Goal: Transaction & Acquisition: Purchase product/service

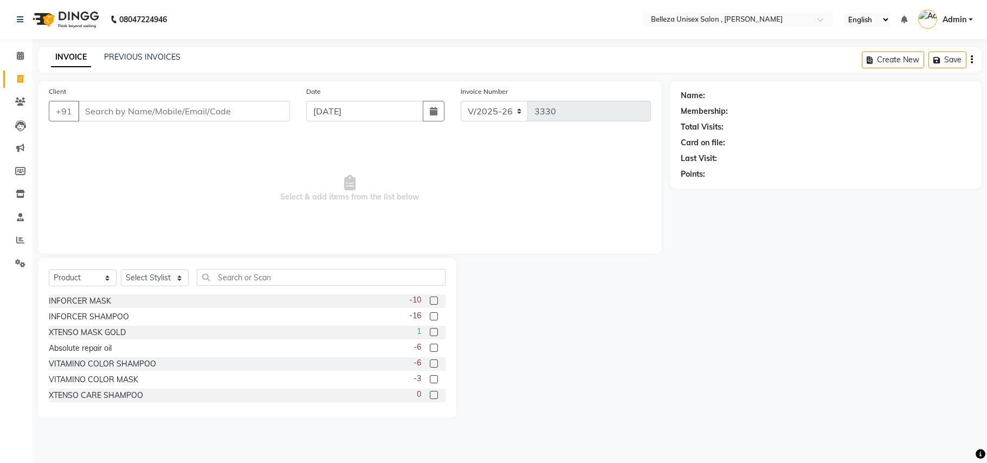
select select "4047"
select select "product"
click at [55, 274] on select "Select Service Product Membership Package Voucher Prepaid Gift Card" at bounding box center [83, 278] width 68 height 17
select select "service"
click at [49, 270] on select "Select Service Product Membership Package Voucher Prepaid Gift Card" at bounding box center [83, 278] width 68 height 17
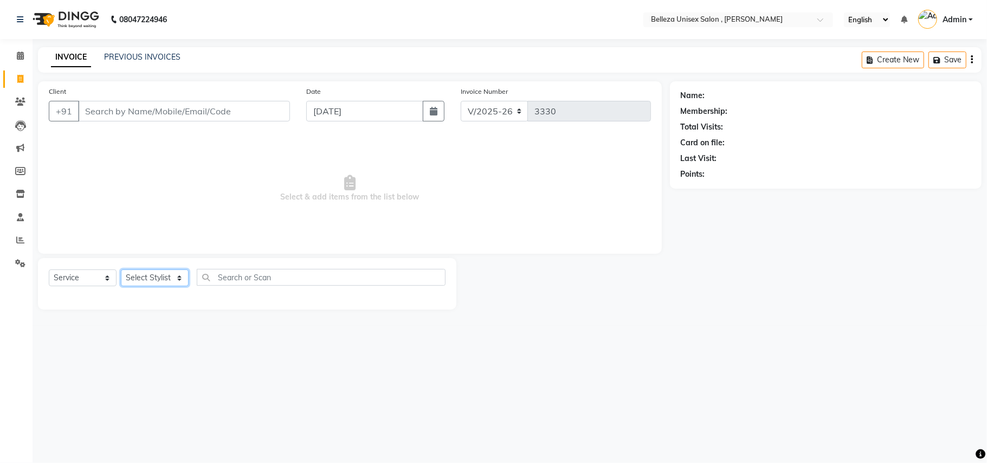
click at [161, 279] on select "Select Stylist [PERSON_NAME] Barsa Boss [PERSON_NAME] [PERSON_NAME] [PERSON_NAM…" at bounding box center [155, 278] width 68 height 17
select select "52542"
click at [121, 270] on select "Select Stylist [PERSON_NAME] Barsa Boss [PERSON_NAME] [PERSON_NAME] [PERSON_NAM…" at bounding box center [155, 278] width 68 height 17
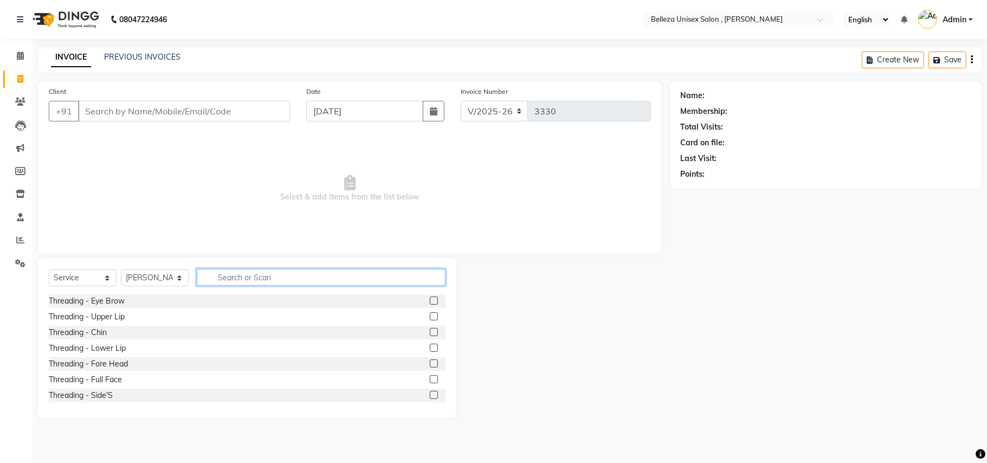
click at [243, 282] on input "text" at bounding box center [321, 277] width 249 height 17
type input "f"
type input "c"
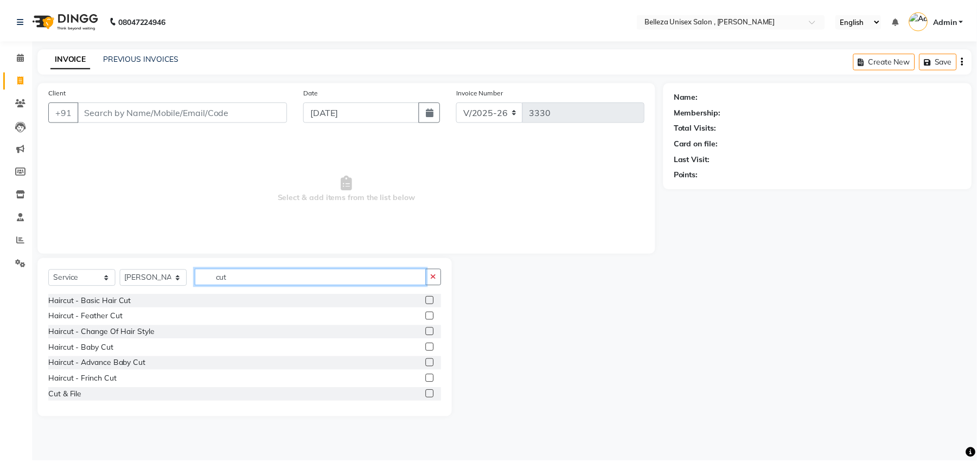
scroll to position [72, 0]
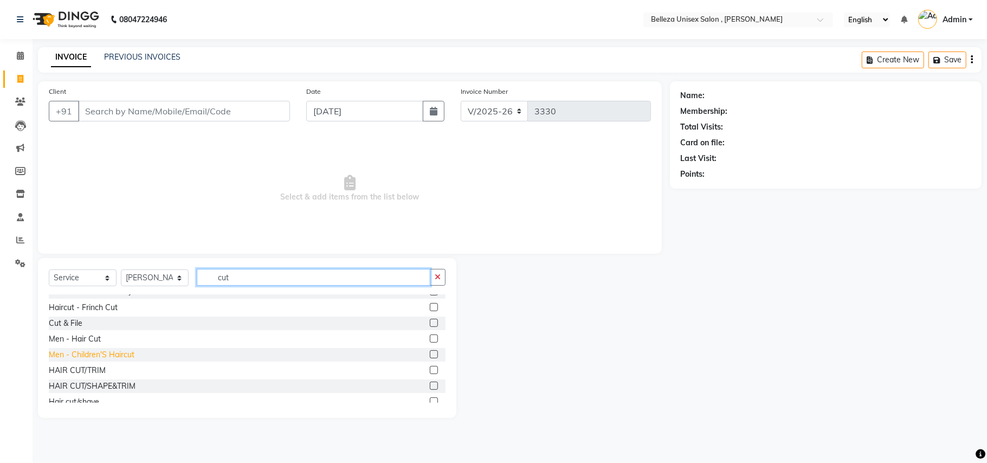
type input "cut"
click at [100, 349] on div "Men - Children'S Haircut" at bounding box center [92, 354] width 86 height 11
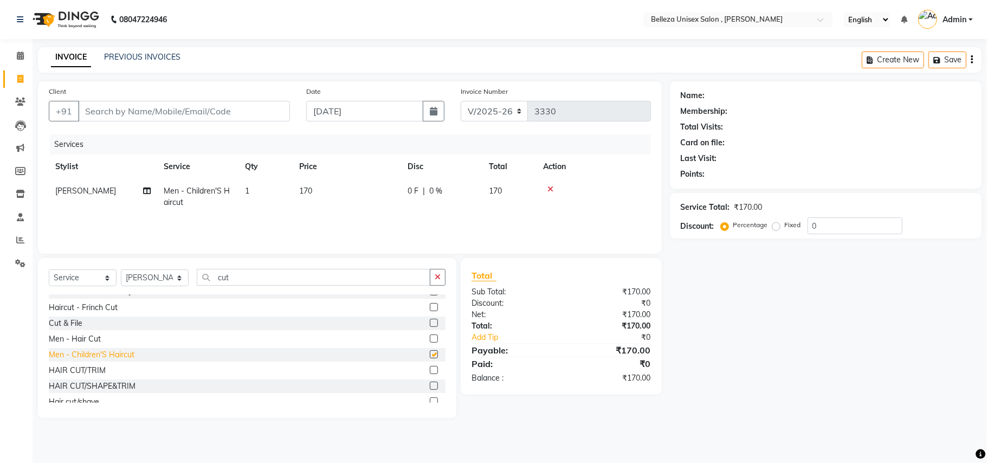
checkbox input "false"
click at [152, 281] on select "Select Stylist [PERSON_NAME] Barsa Boss [PERSON_NAME] [PERSON_NAME] [PERSON_NAM…" at bounding box center [155, 278] width 68 height 17
select select "21578"
click at [121, 270] on select "Select Stylist [PERSON_NAME] Barsa Boss [PERSON_NAME] [PERSON_NAME] [PERSON_NAM…" at bounding box center [155, 278] width 68 height 17
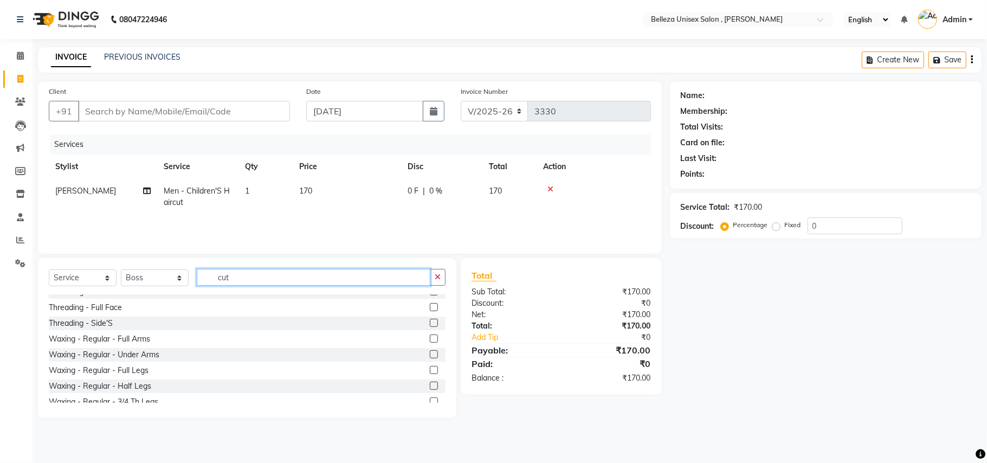
click at [256, 284] on input "cut" at bounding box center [314, 277] width 234 height 17
type input "cut"
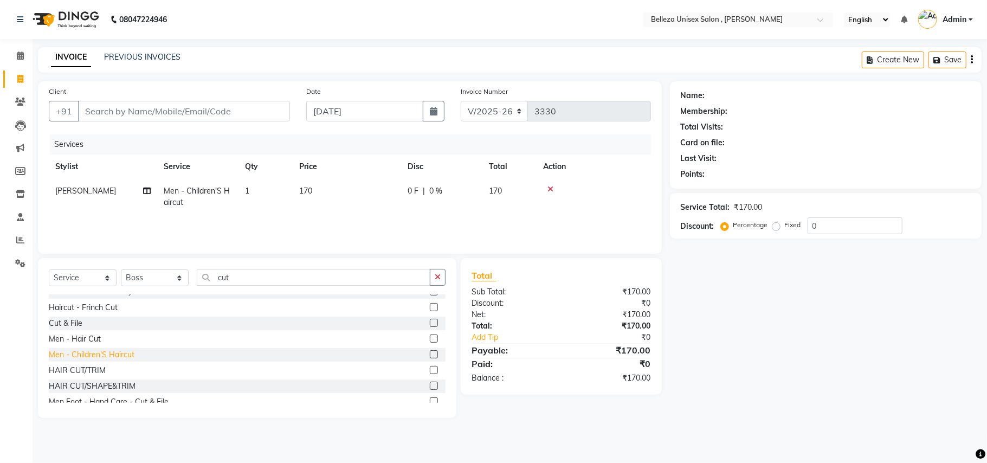
click at [126, 356] on div "Men - Children'S Haircut" at bounding box center [92, 354] width 86 height 11
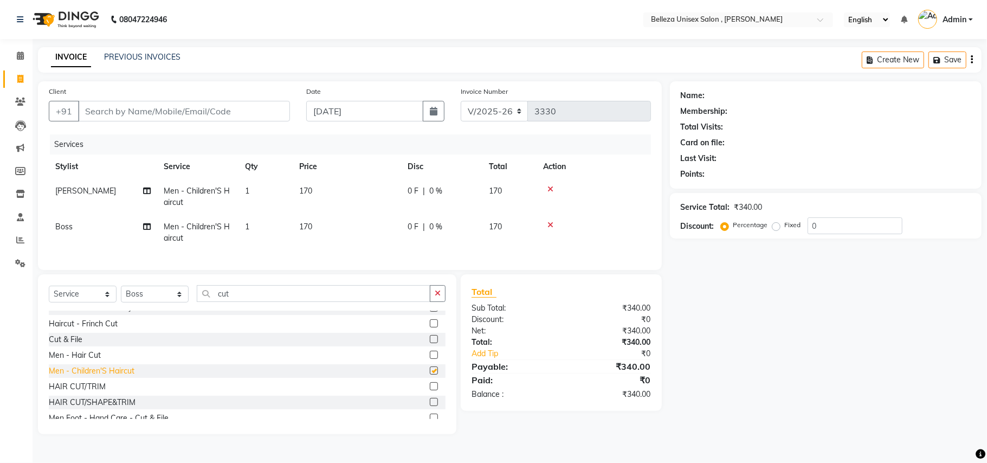
checkbox input "false"
click at [146, 111] on input "Client" at bounding box center [184, 111] width 212 height 21
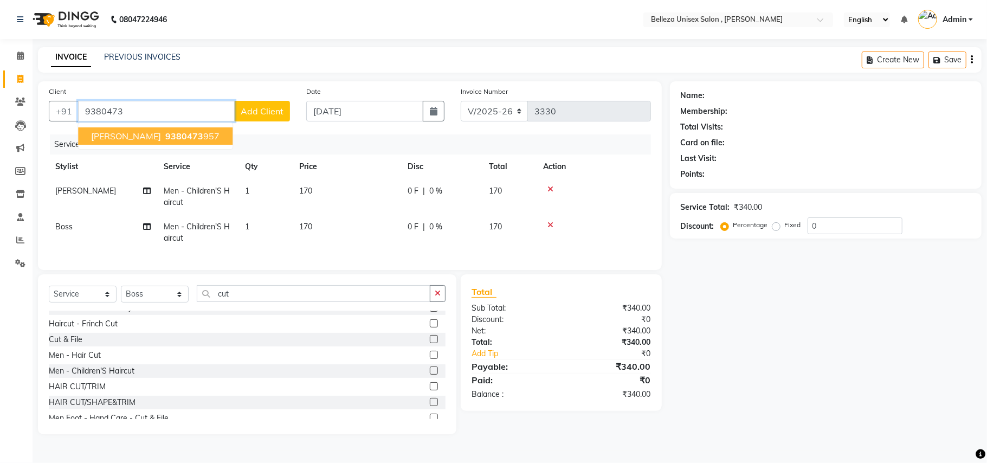
click at [133, 132] on span "[PERSON_NAME]" at bounding box center [126, 136] width 70 height 11
type input "9380473957"
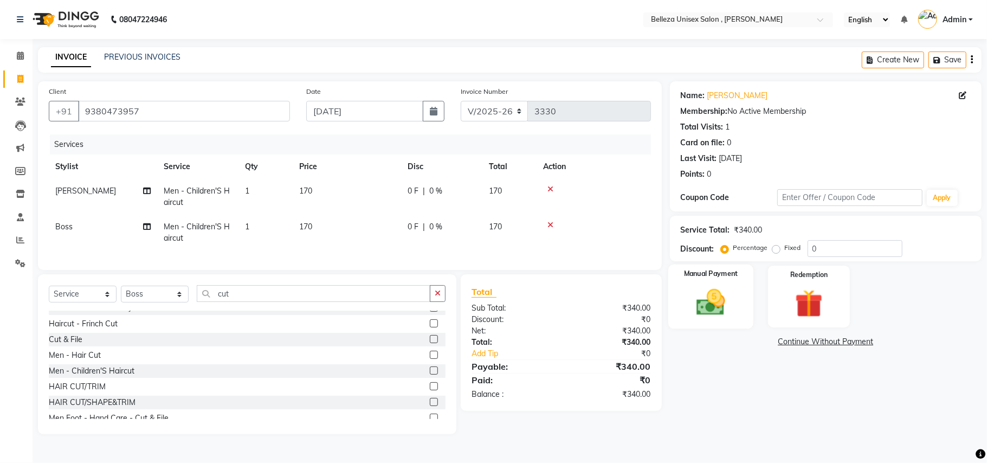
click at [703, 286] on img at bounding box center [711, 303] width 47 height 34
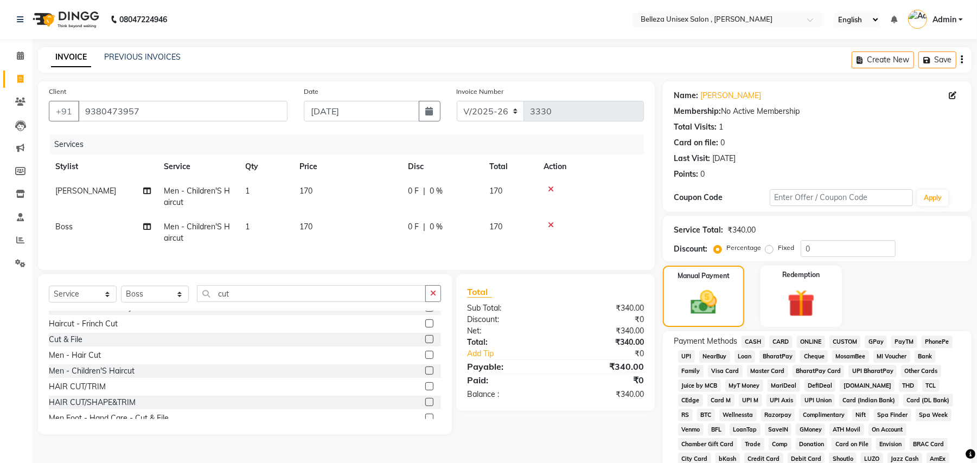
click at [679, 356] on span "UPI" at bounding box center [686, 356] width 17 height 12
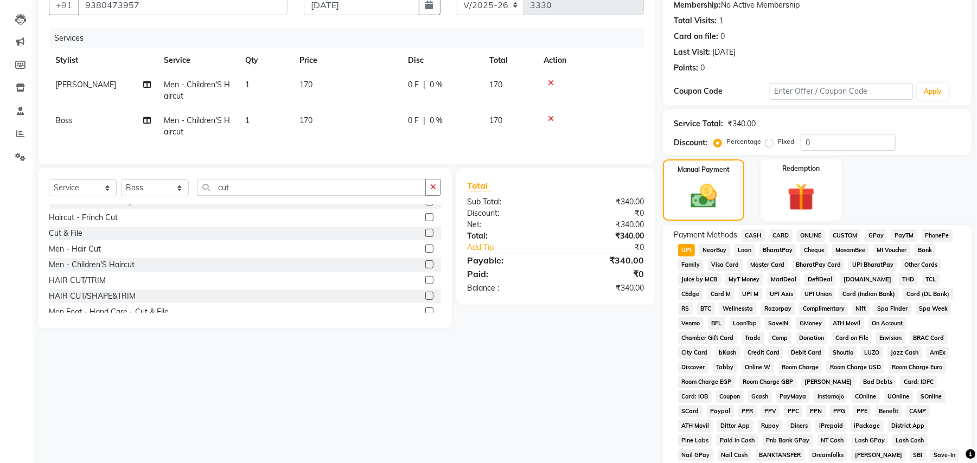
scroll to position [251, 0]
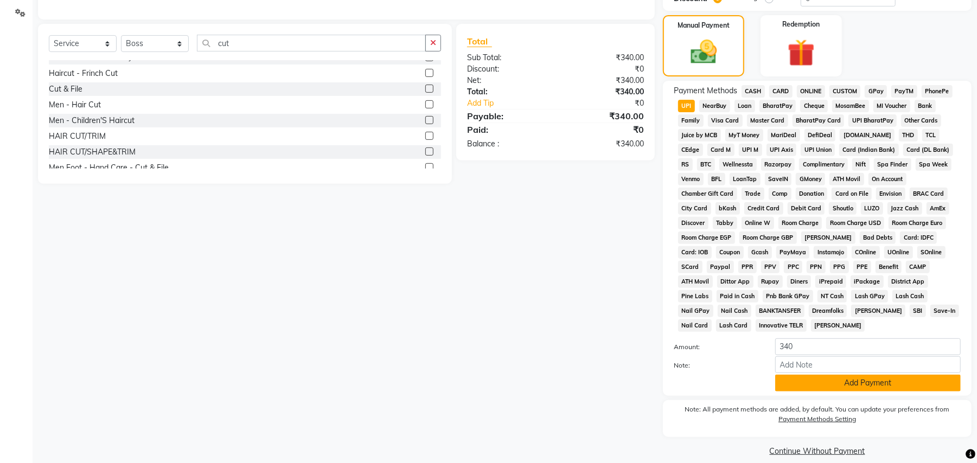
click at [796, 375] on button "Add Payment" at bounding box center [867, 383] width 185 height 17
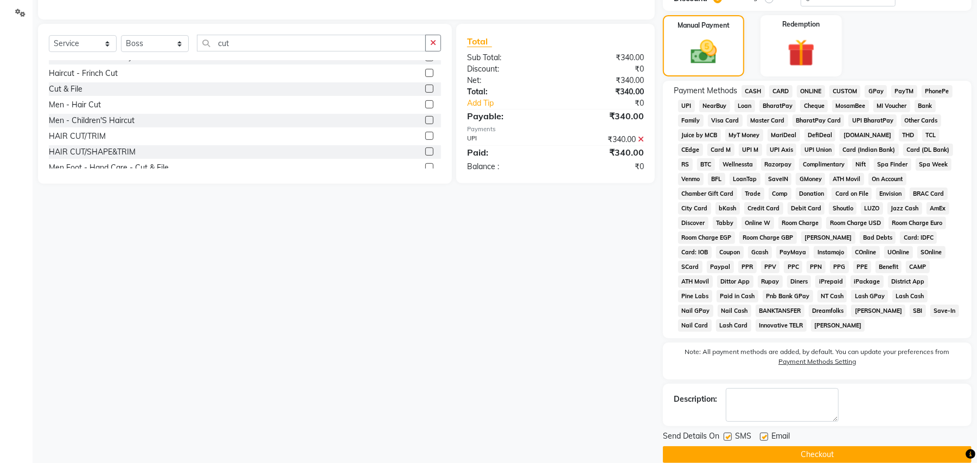
click at [787, 446] on button "Checkout" at bounding box center [817, 454] width 309 height 17
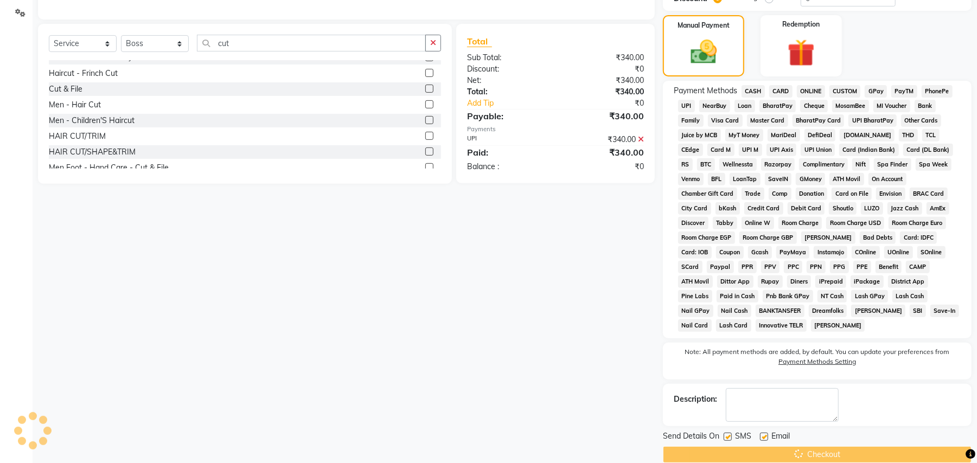
scroll to position [204, 0]
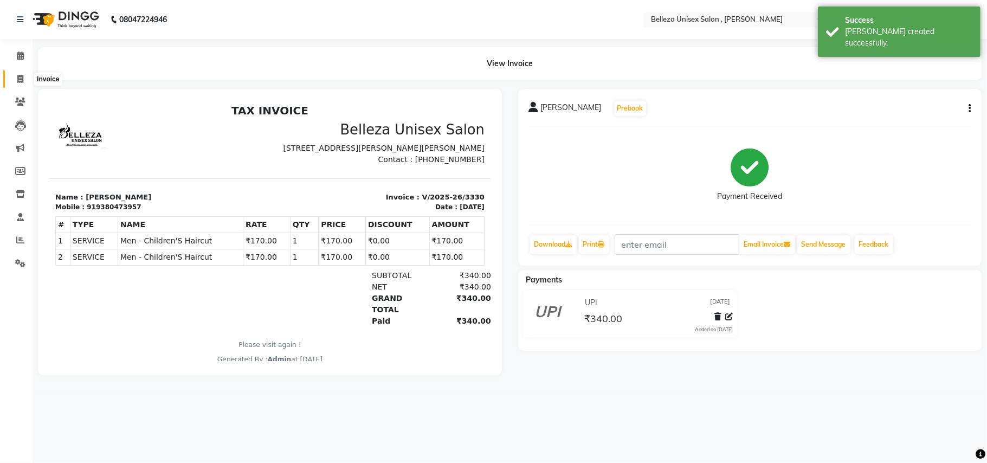
click at [18, 81] on icon at bounding box center [20, 79] width 6 height 8
select select "service"
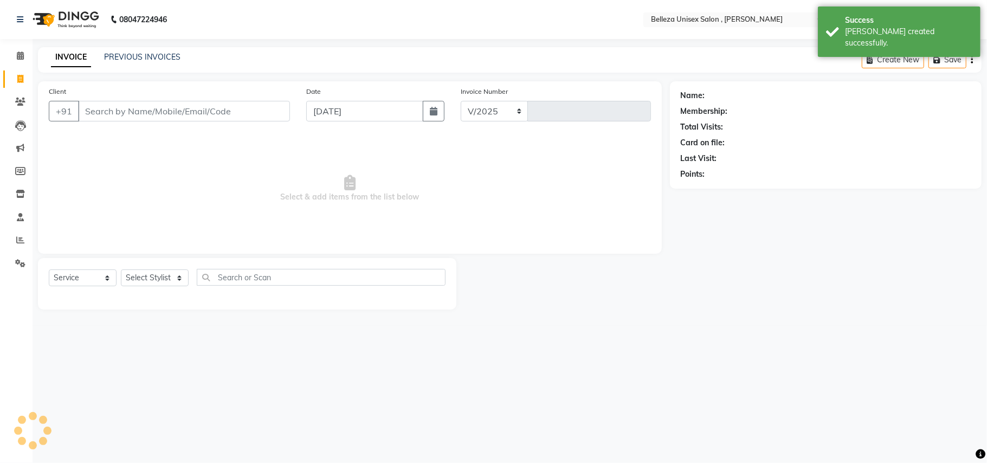
select select "4047"
type input "3331"
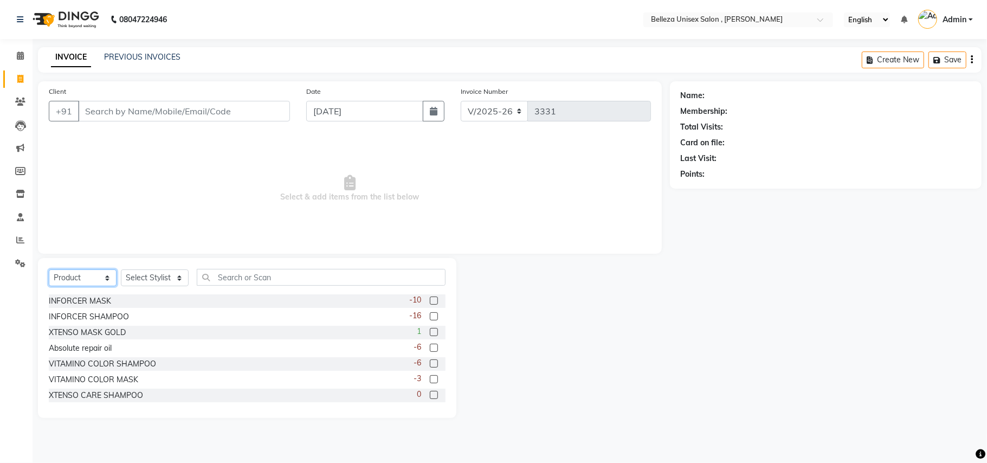
click at [67, 283] on select "Select Service Product Membership Package Voucher Prepaid Gift Card" at bounding box center [83, 278] width 68 height 17
select select "service"
click at [49, 270] on select "Select Service Product Membership Package Voucher Prepaid Gift Card" at bounding box center [83, 278] width 68 height 17
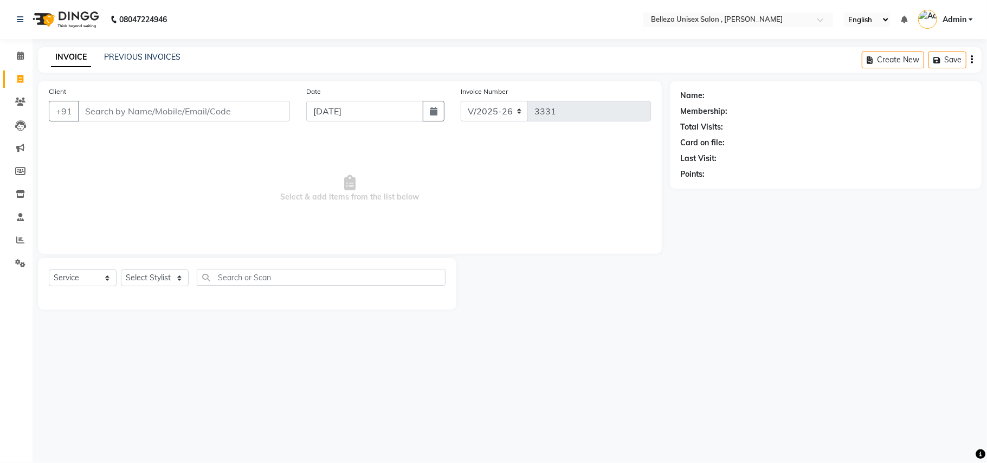
click at [153, 289] on div "Select Service Product Membership Package Voucher Prepaid Gift Card Select Styl…" at bounding box center [247, 281] width 397 height 25
click at [158, 280] on select "Select Stylist [PERSON_NAME] Barsa Boss [PERSON_NAME] [PERSON_NAME] [PERSON_NAM…" at bounding box center [155, 278] width 68 height 17
select select "52542"
click at [121, 270] on select "Select Stylist [PERSON_NAME] Barsa Boss [PERSON_NAME] [PERSON_NAME] [PERSON_NAM…" at bounding box center [155, 278] width 68 height 17
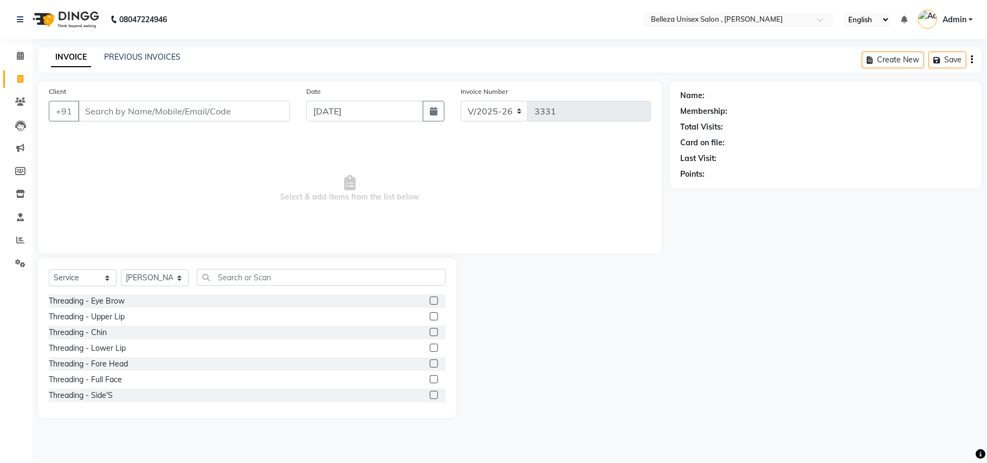
click at [263, 267] on div "Select Service Product Membership Package Voucher Prepaid Gift Card Select Styl…" at bounding box center [247, 338] width 419 height 160
click at [249, 272] on input "text" at bounding box center [321, 277] width 249 height 17
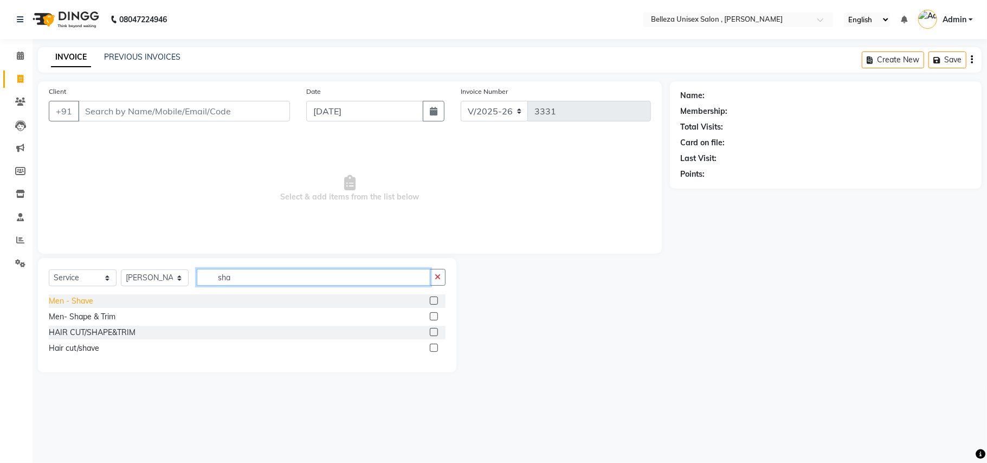
type input "sha"
click at [72, 300] on div "Men - Shave" at bounding box center [71, 301] width 44 height 11
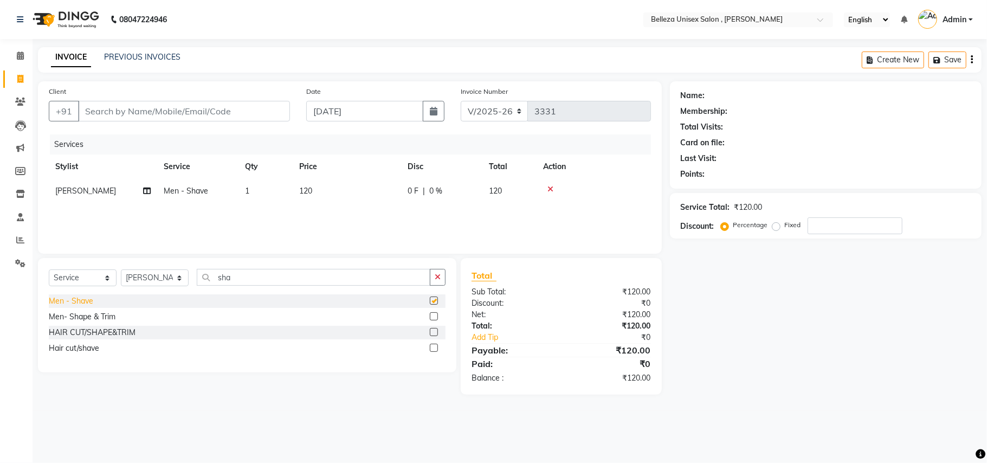
checkbox input "false"
click at [159, 118] on input "Client" at bounding box center [184, 111] width 212 height 21
type input "9"
type input "0"
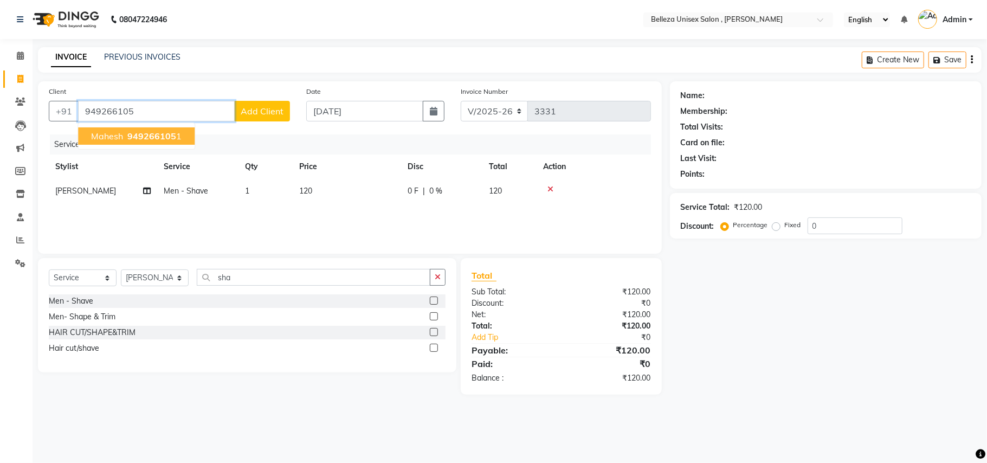
click at [119, 135] on span "Mahesh" at bounding box center [107, 136] width 32 height 11
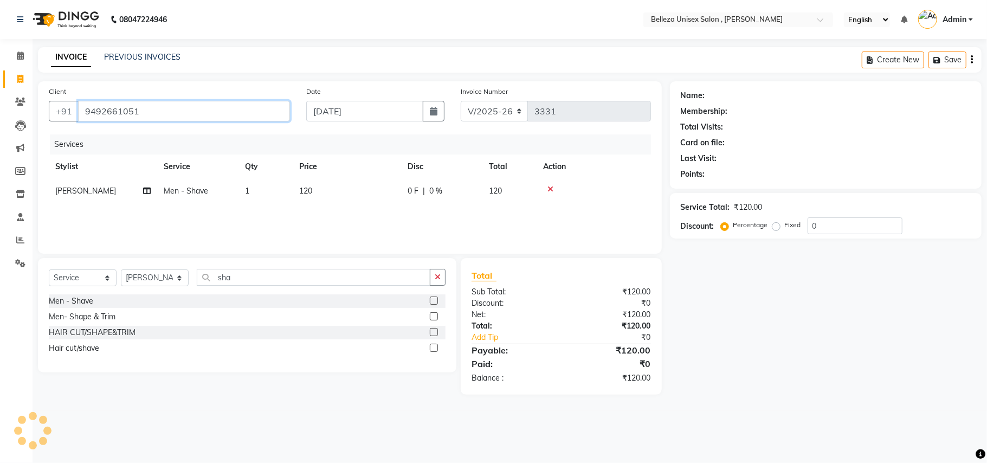
type input "9492661051"
select select "1: Object"
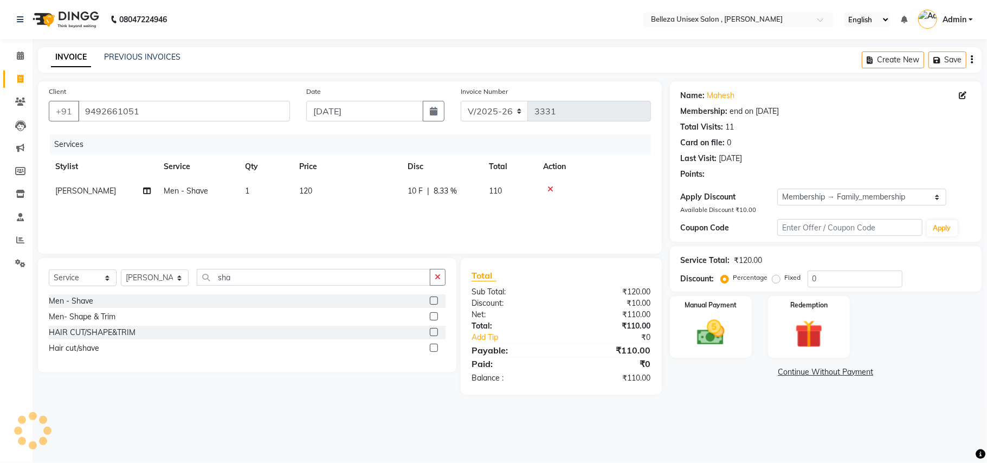
type input "10"
click at [785, 277] on label "Fixed" at bounding box center [793, 278] width 16 height 10
click at [779, 277] on input "Fixed" at bounding box center [779, 278] width 8 height 8
radio input "true"
click at [734, 280] on label "Percentage" at bounding box center [751, 278] width 35 height 10
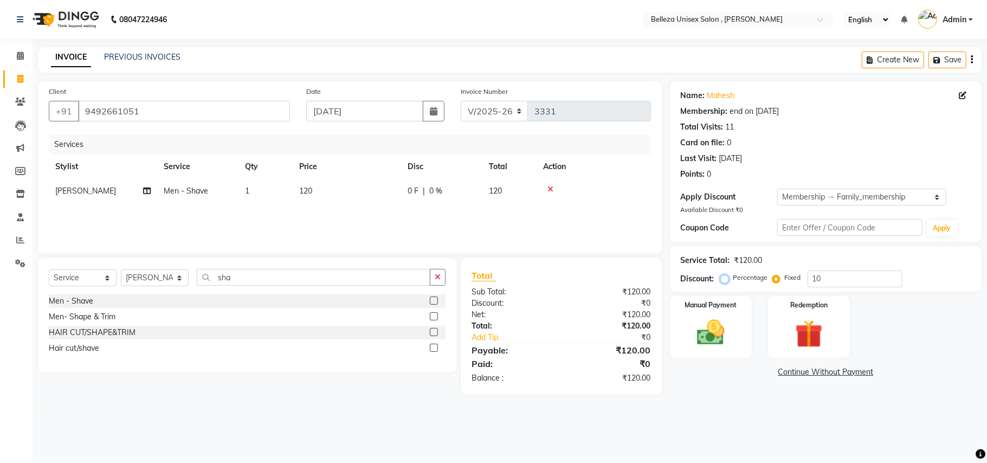
click at [723, 280] on input "Percentage" at bounding box center [727, 278] width 8 height 8
radio input "true"
click at [801, 200] on select "Select Membership → Family_membership" at bounding box center [862, 197] width 169 height 17
click at [778, 189] on select "Select Membership → Family_membership" at bounding box center [862, 197] width 169 height 17
click at [785, 281] on label "Fixed" at bounding box center [793, 278] width 16 height 10
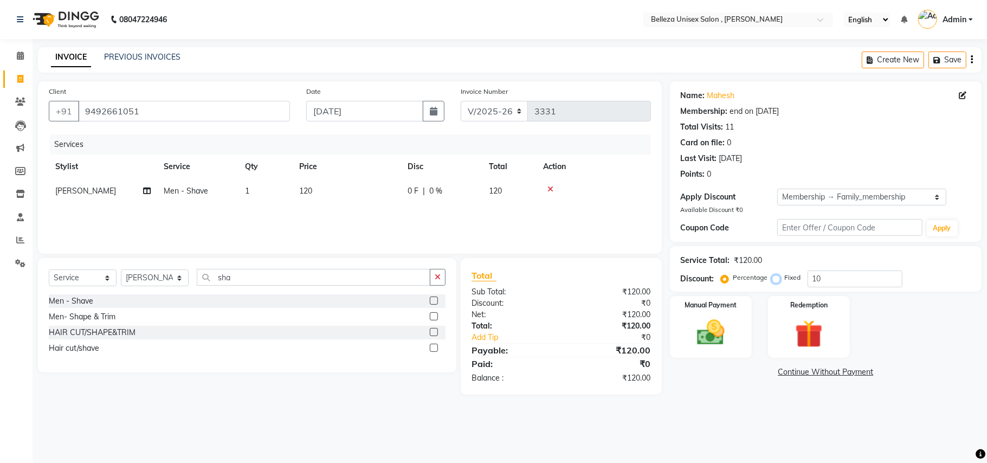
click at [778, 281] on input "Fixed" at bounding box center [779, 278] width 8 height 8
radio input "true"
click at [734, 280] on label "Percentage" at bounding box center [751, 278] width 35 height 10
click at [725, 280] on input "Percentage" at bounding box center [727, 278] width 8 height 8
radio input "true"
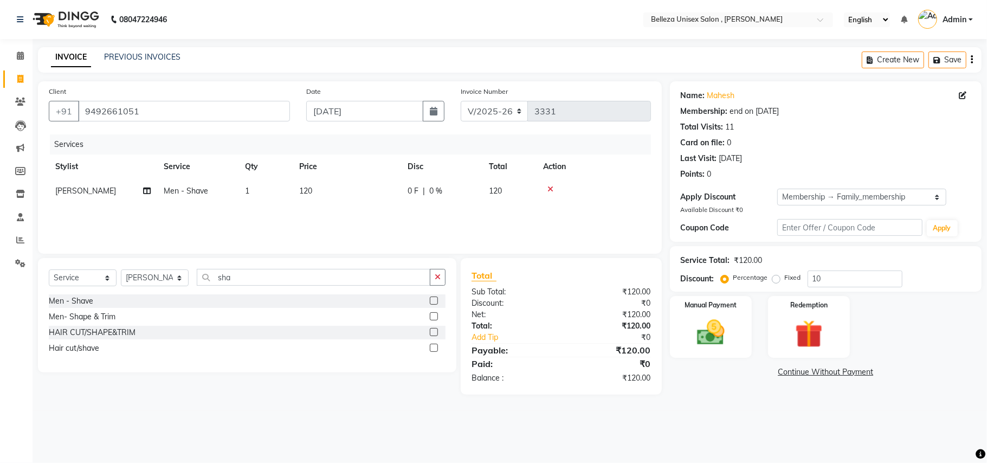
click at [309, 192] on span "120" at bounding box center [305, 191] width 13 height 10
select select "52542"
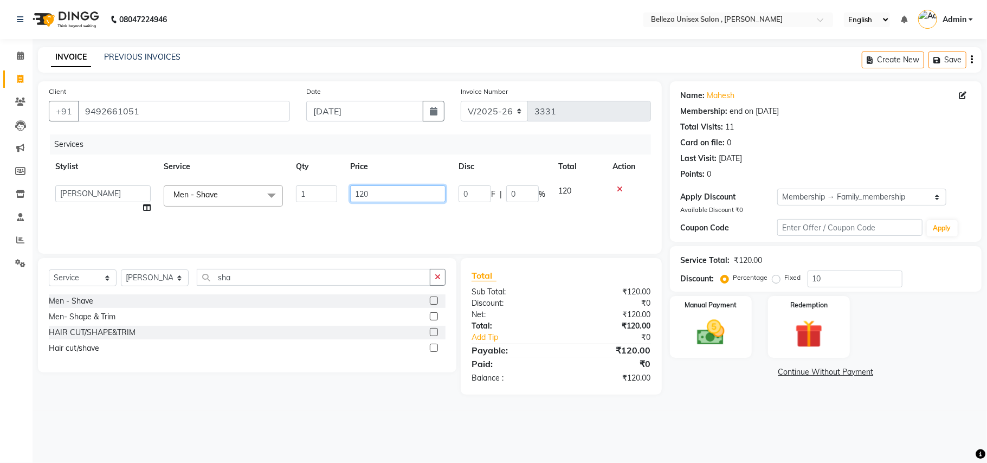
click at [374, 201] on input "120" at bounding box center [397, 193] width 95 height 17
type input "108"
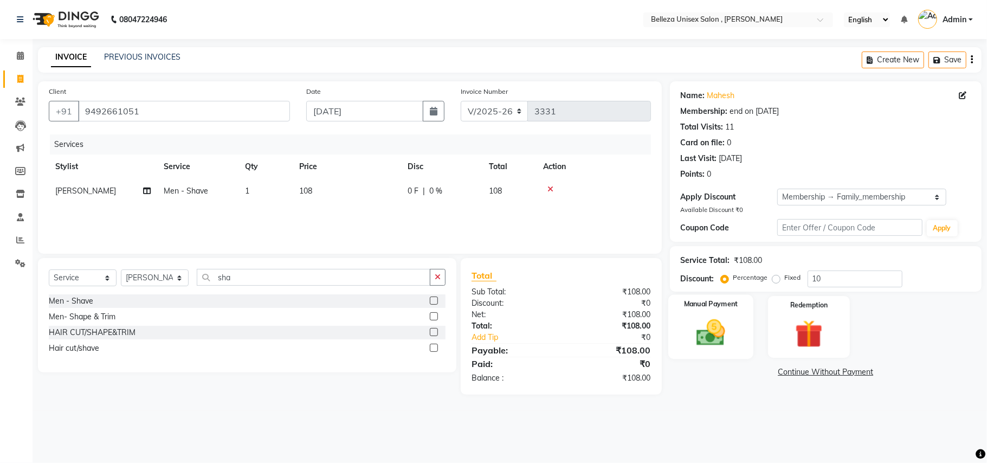
click at [705, 317] on img at bounding box center [711, 333] width 47 height 34
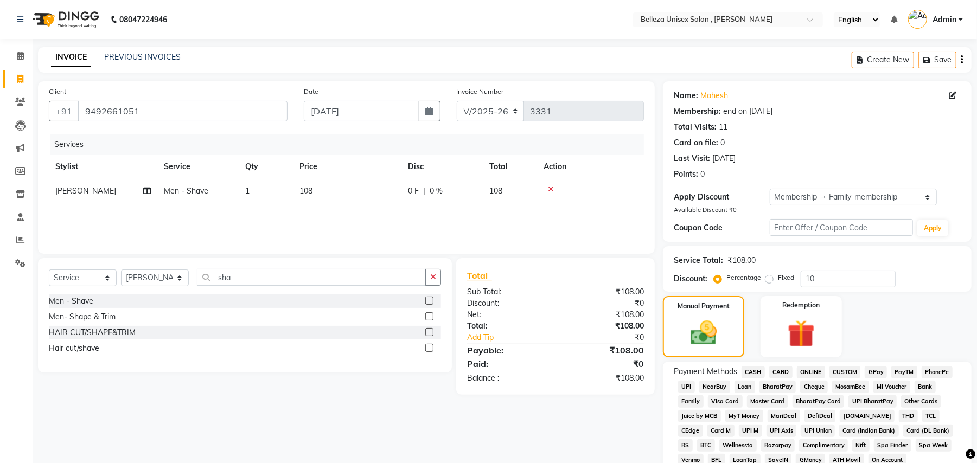
click at [686, 386] on span "UPI" at bounding box center [686, 387] width 17 height 12
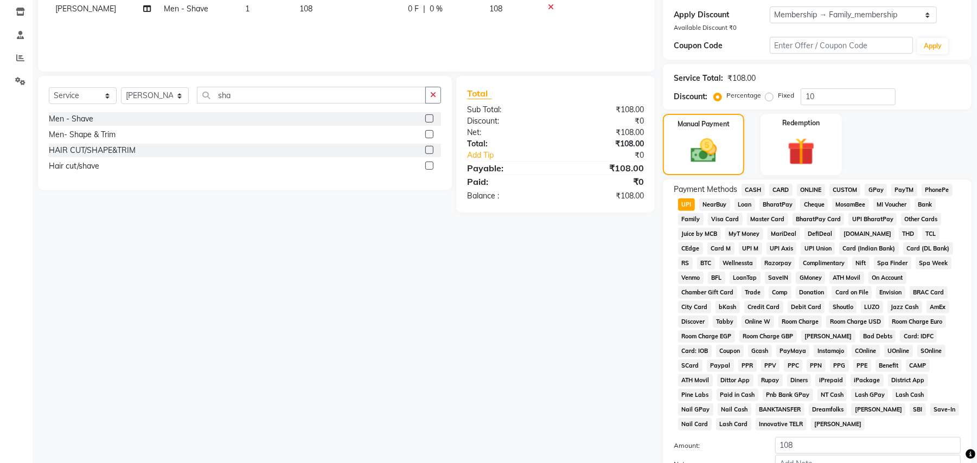
scroll to position [281, 0]
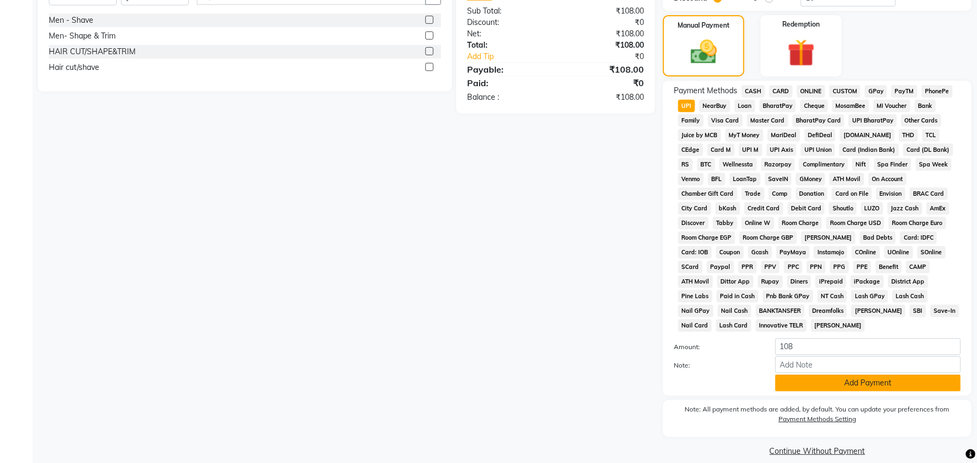
click at [806, 375] on button "Add Payment" at bounding box center [867, 383] width 185 height 17
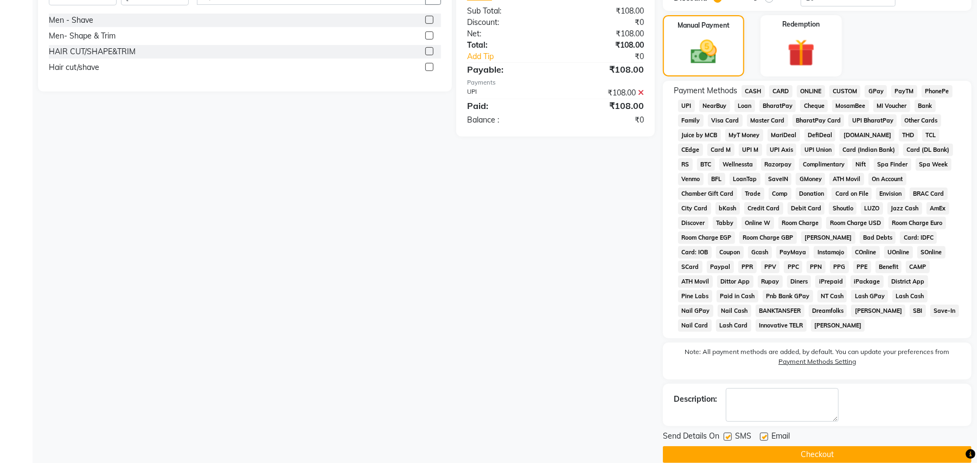
click at [794, 446] on button "Checkout" at bounding box center [817, 454] width 309 height 17
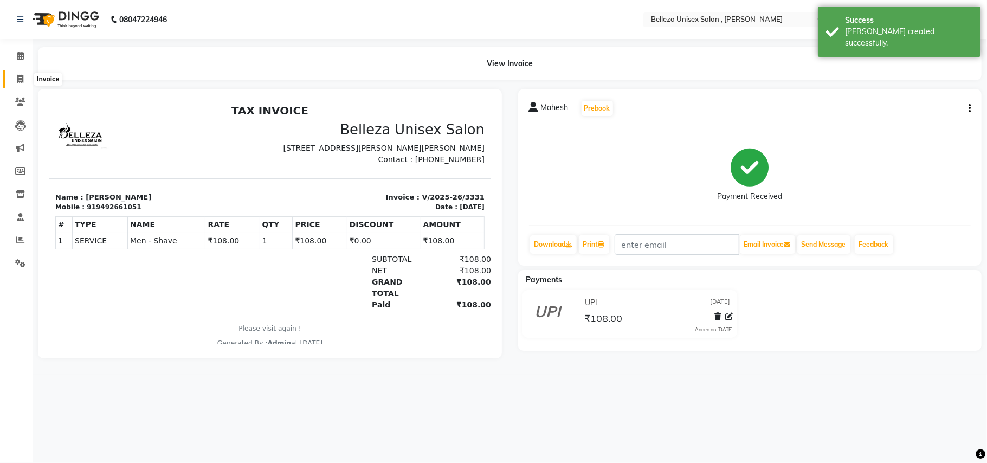
click at [18, 78] on icon at bounding box center [20, 79] width 6 height 8
select select "service"
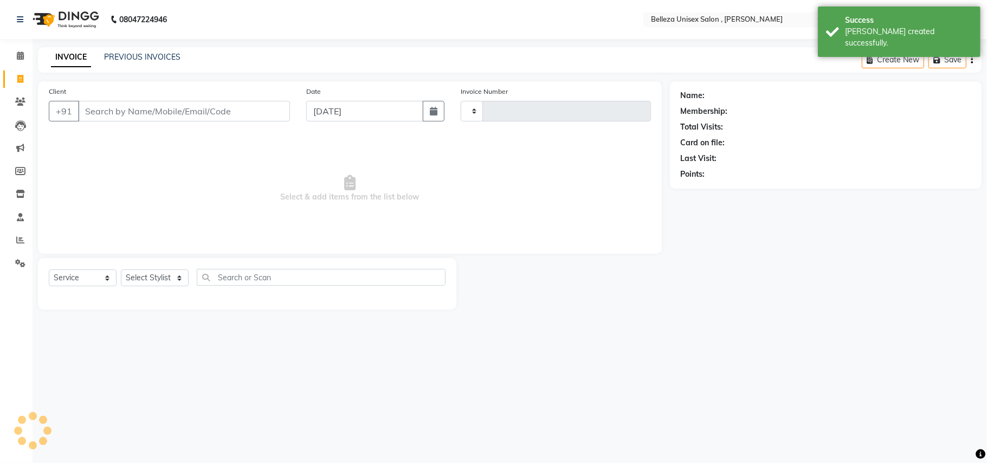
type input "3332"
select select "4047"
select select "product"
